Goal: Task Accomplishment & Management: Use online tool/utility

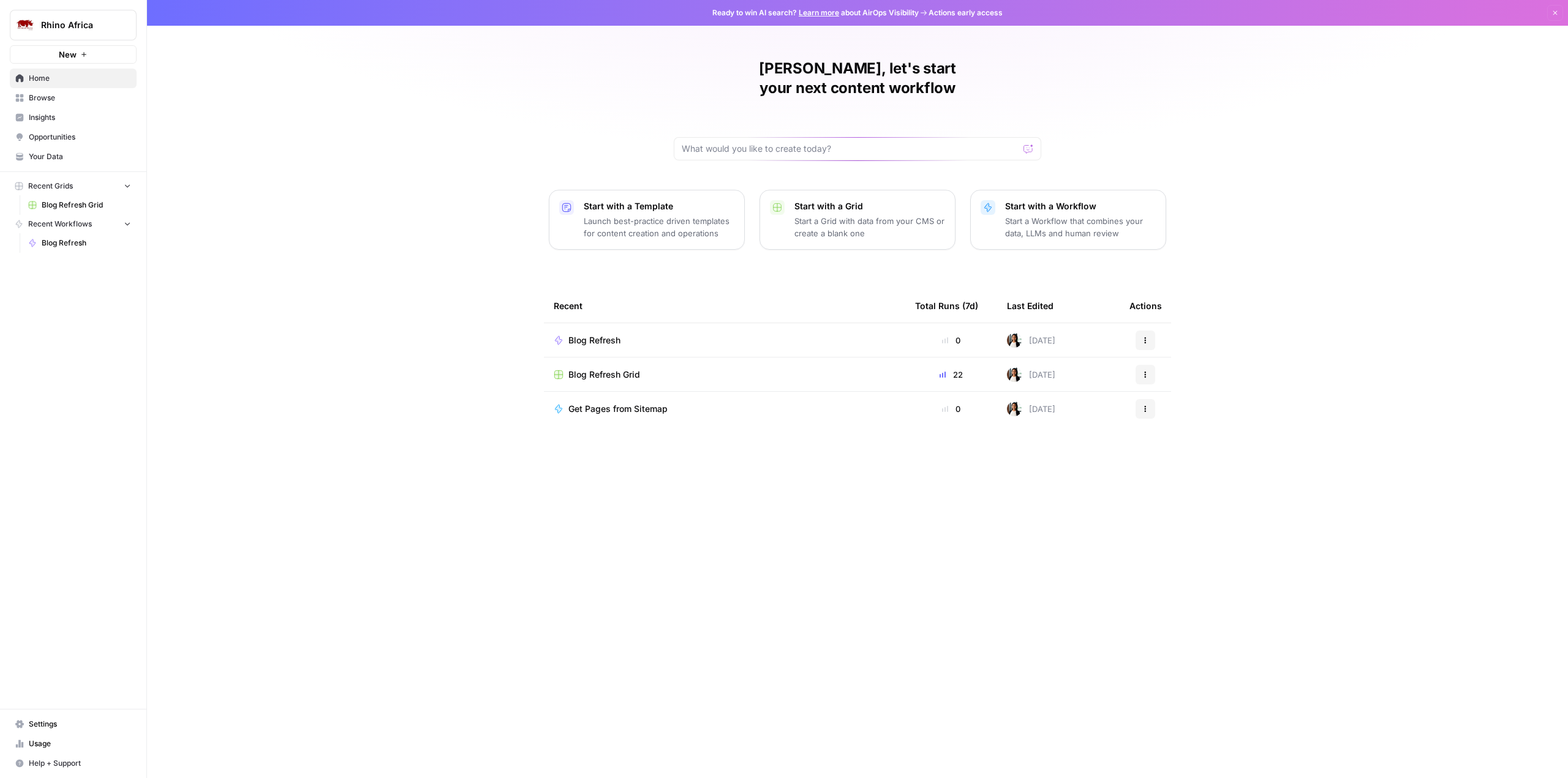
click at [587, 334] on span "Blog Refresh" at bounding box center [594, 340] width 52 height 12
click at [623, 369] on span "Blog Refresh Grid" at bounding box center [604, 374] width 72 height 12
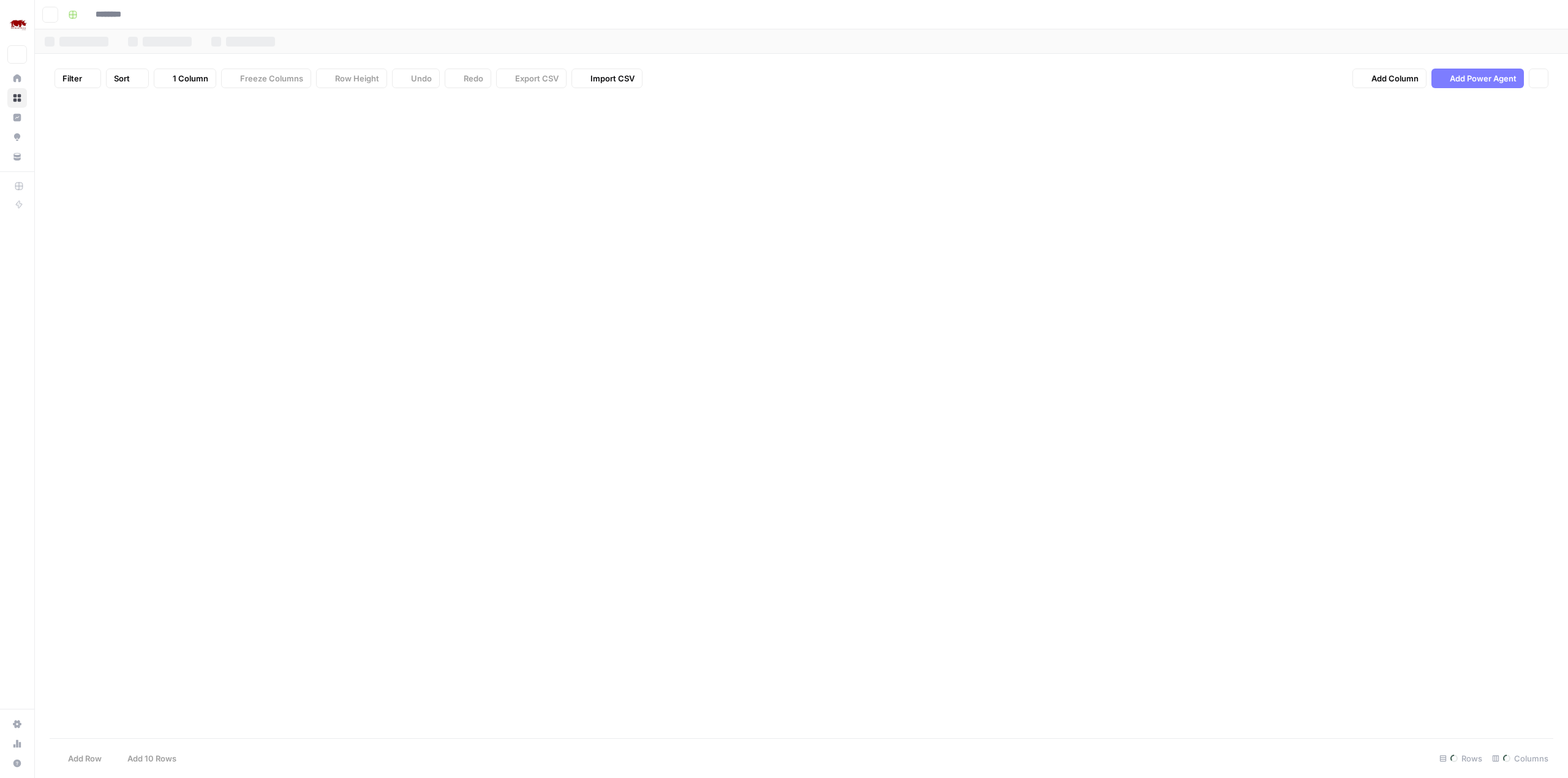
type input "**********"
click at [1144, 458] on div "Add Column" at bounding box center [801, 418] width 1503 height 641
